Goal: Task Accomplishment & Management: Use online tool/utility

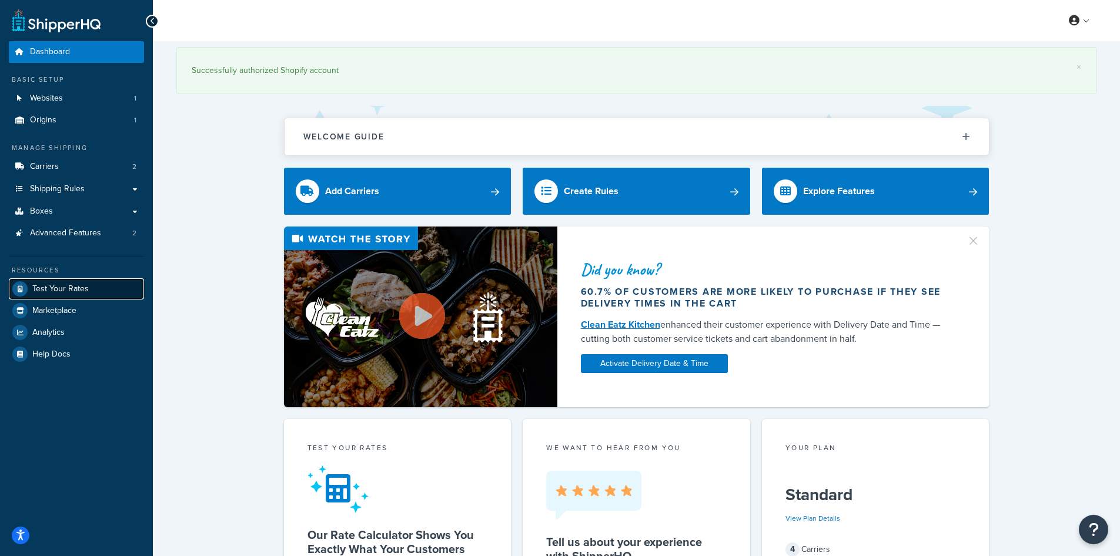
click at [58, 287] on span "Test Your Rates" at bounding box center [60, 289] width 56 height 10
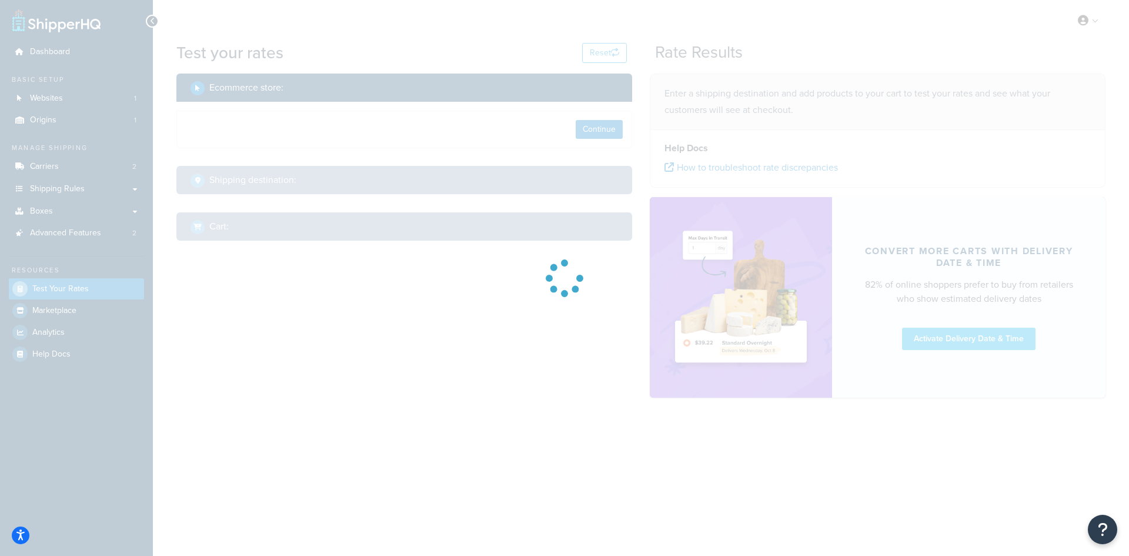
select select "[GEOGRAPHIC_DATA]"
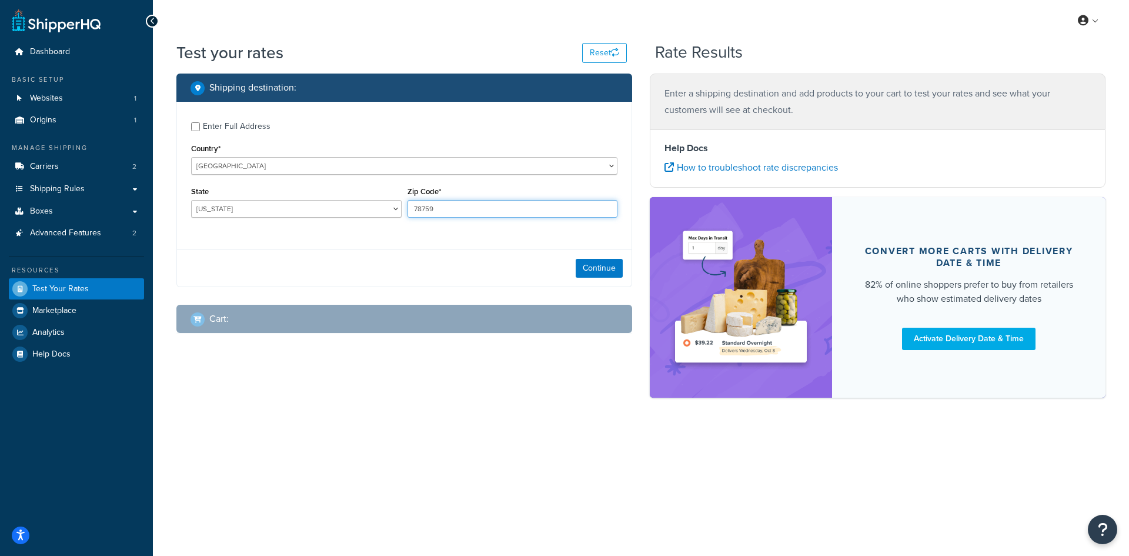
click at [425, 202] on input "78759" at bounding box center [513, 209] width 211 height 18
paste input "24472"
type input "24472"
click at [225, 212] on select "[US_STATE] [US_STATE] [US_STATE] [US_STATE] [US_STATE] Armed Forces Americas Ar…" at bounding box center [296, 209] width 211 height 18
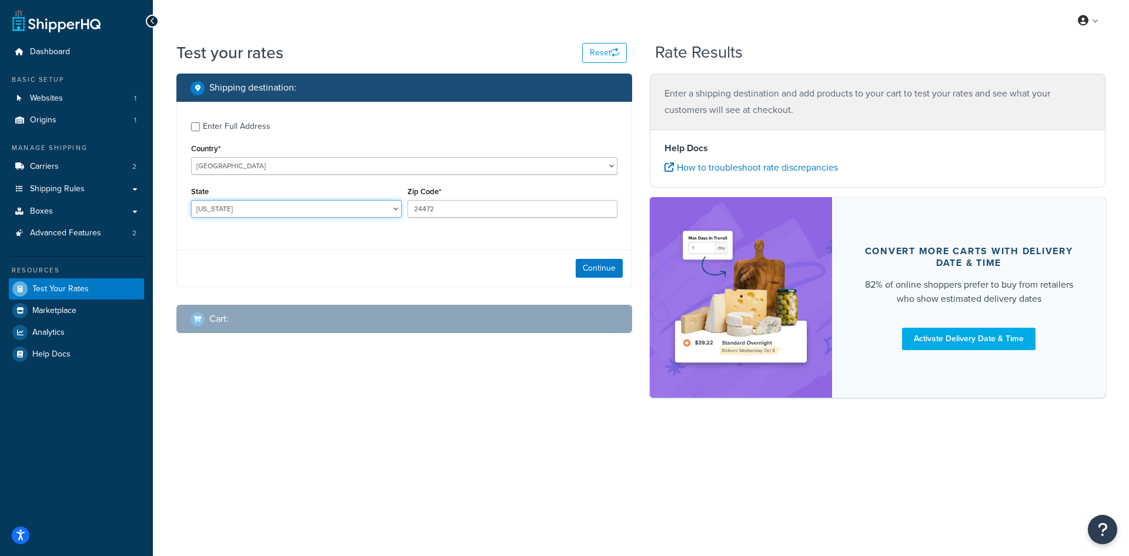
select select "VA"
click at [191, 200] on select "[US_STATE] [US_STATE] [US_STATE] [US_STATE] [US_STATE] Armed Forces Americas Ar…" at bounding box center [296, 209] width 211 height 18
click at [600, 266] on button "Continue" at bounding box center [599, 268] width 47 height 19
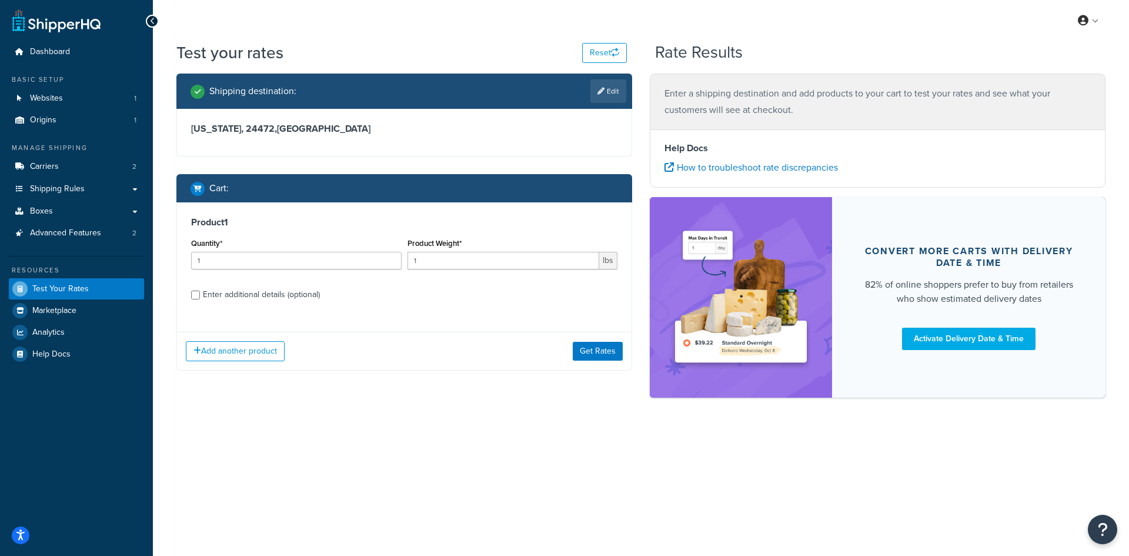
click at [212, 271] on div "Quantity* 1" at bounding box center [296, 256] width 216 height 43
click at [213, 258] on input "1" at bounding box center [296, 261] width 211 height 18
type input "100"
click at [464, 263] on input "1" at bounding box center [504, 261] width 192 height 18
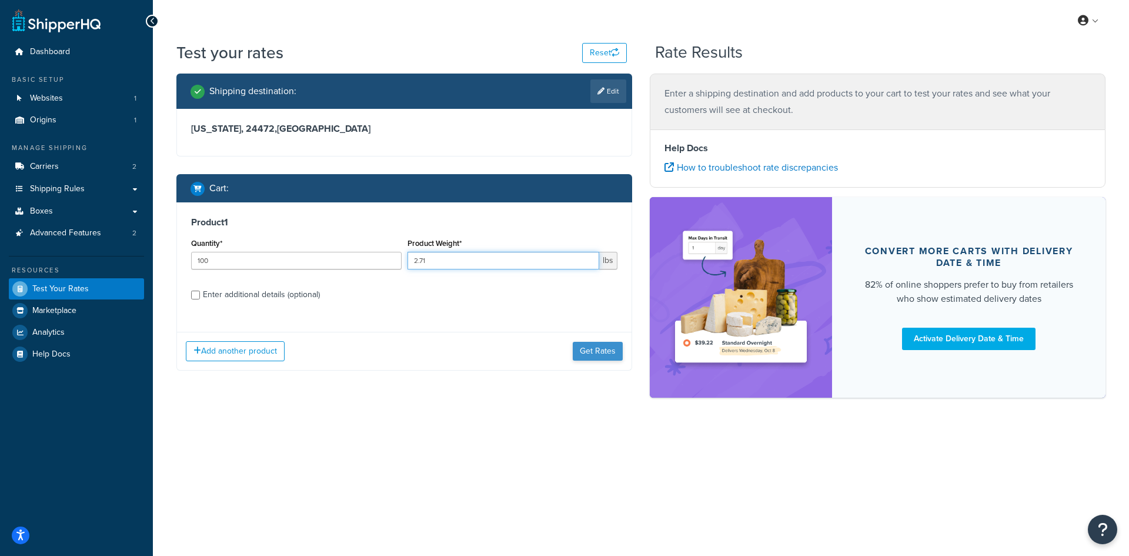
type input "2.71"
click at [576, 347] on button "Get Rates" at bounding box center [598, 351] width 50 height 19
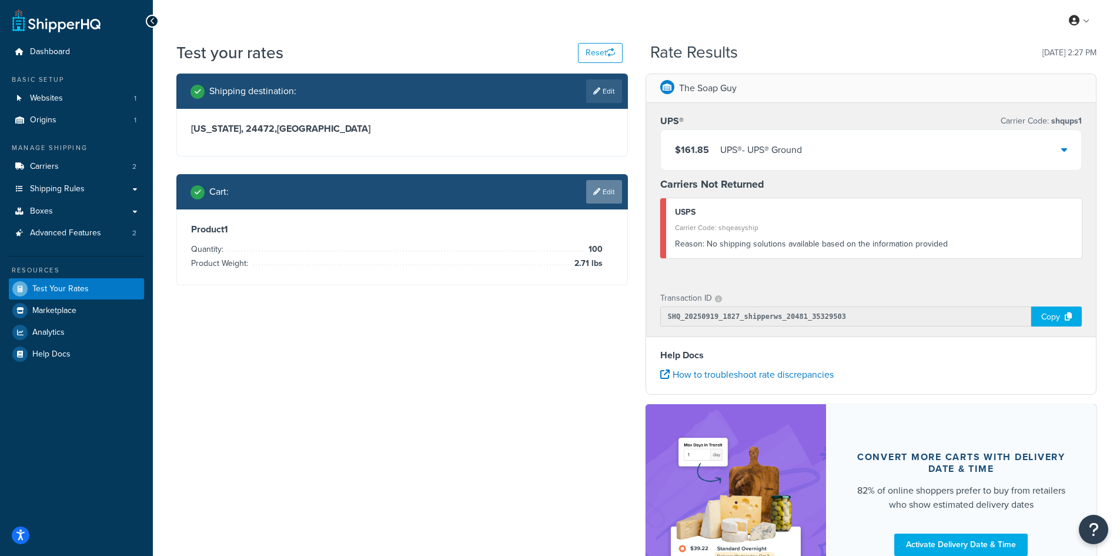
click at [608, 190] on link "Edit" at bounding box center [604, 192] width 36 height 24
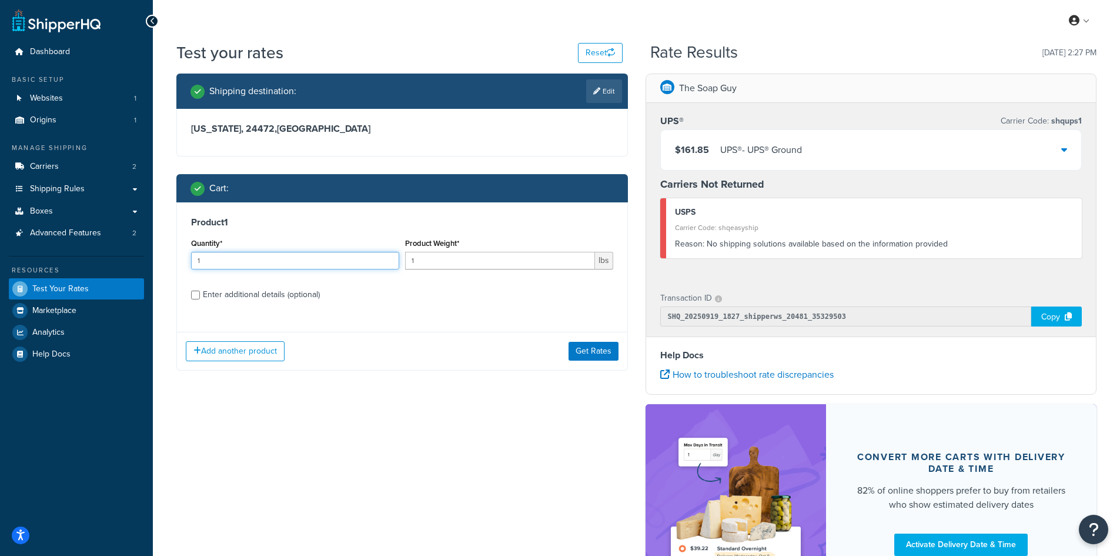
click at [248, 259] on input "1" at bounding box center [295, 261] width 208 height 18
type input "100"
click at [438, 266] on input "1" at bounding box center [500, 261] width 190 height 18
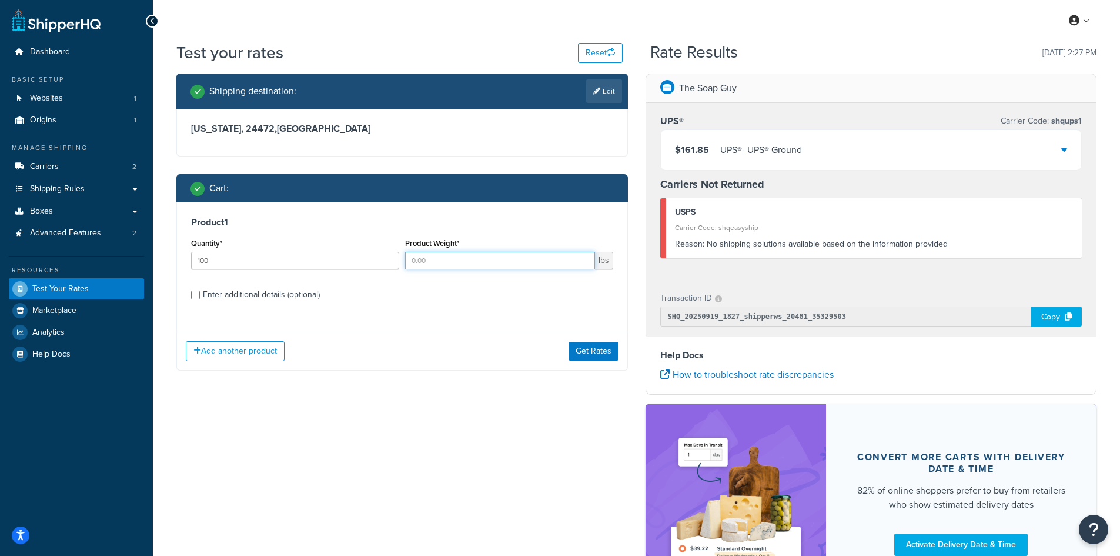
paste input "3.15"
type input "3.15"
click at [602, 352] on button "Get Rates" at bounding box center [594, 351] width 50 height 19
